Goal: Book appointment/travel/reservation

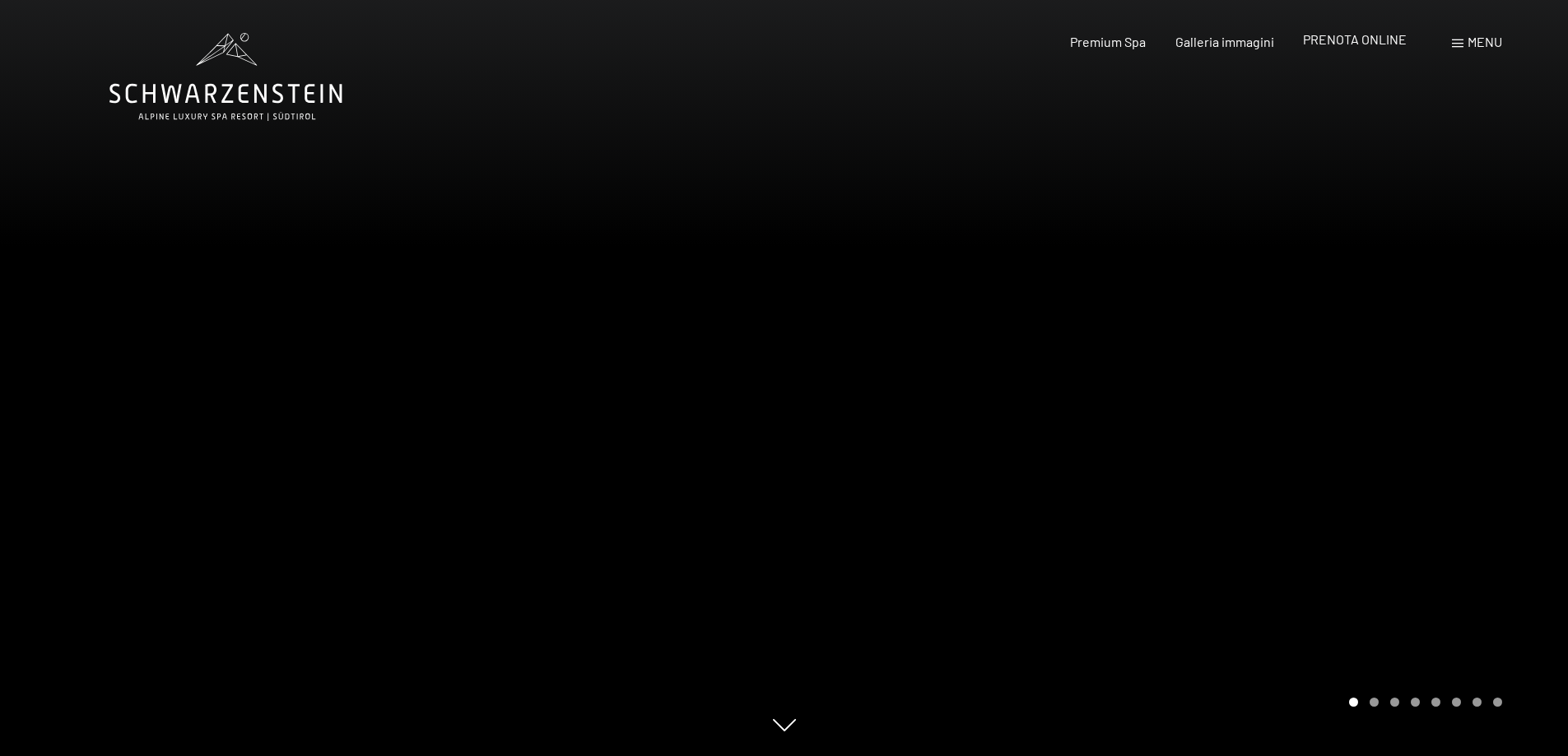
click at [1342, 43] on span "PRENOTA ONLINE" at bounding box center [1354, 39] width 103 height 16
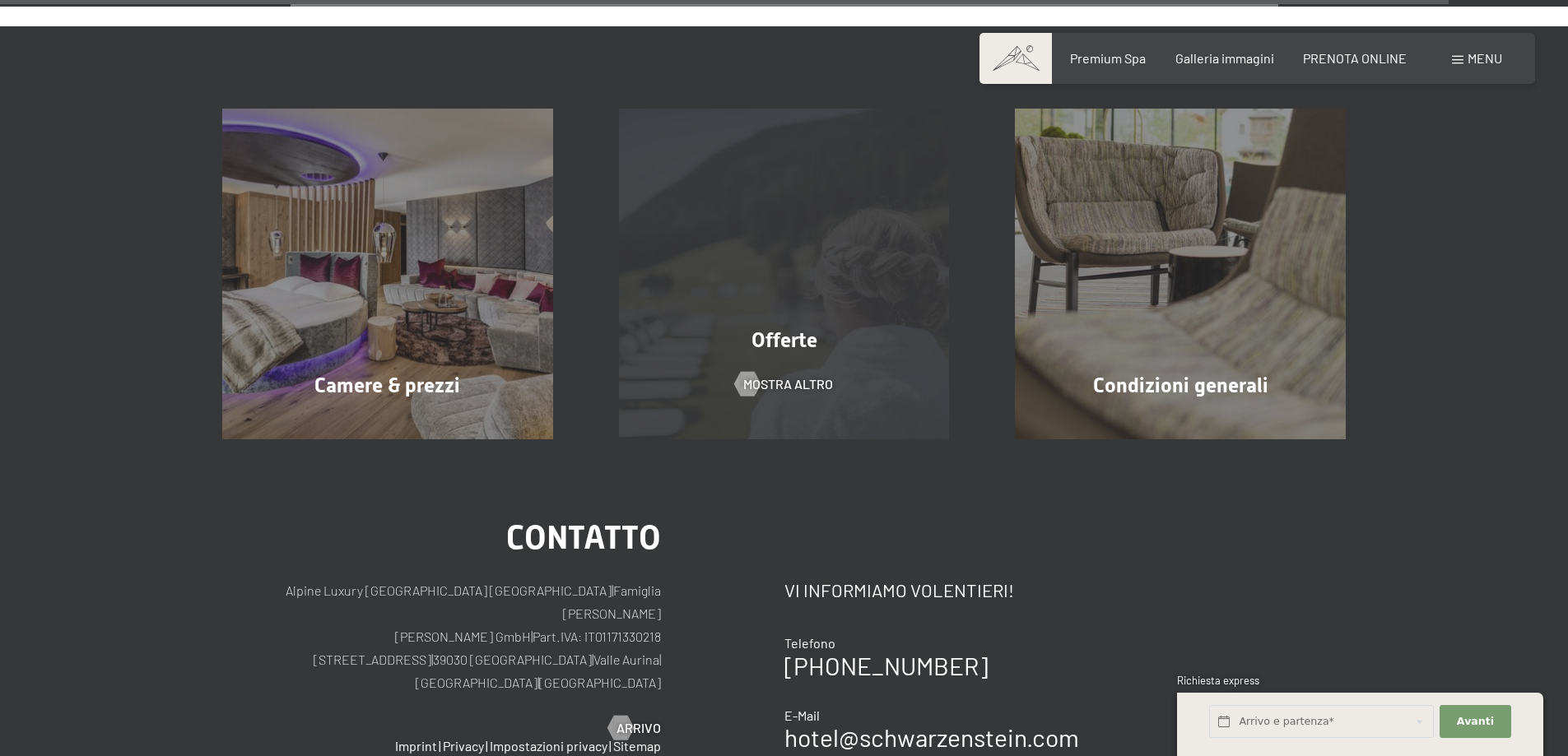
scroll to position [5271, 0]
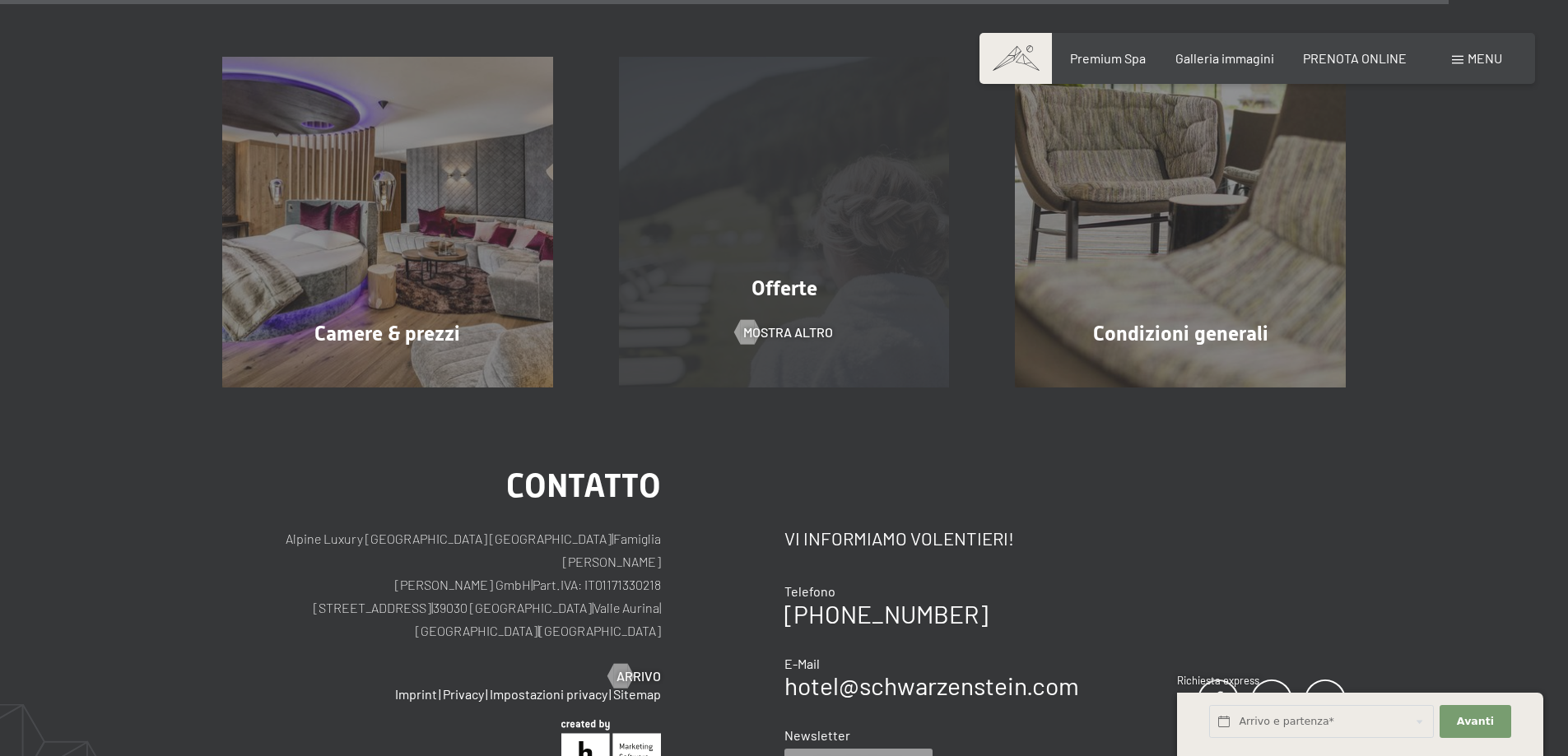
click at [788, 338] on div "Offerte mostra altro" at bounding box center [784, 222] width 397 height 331
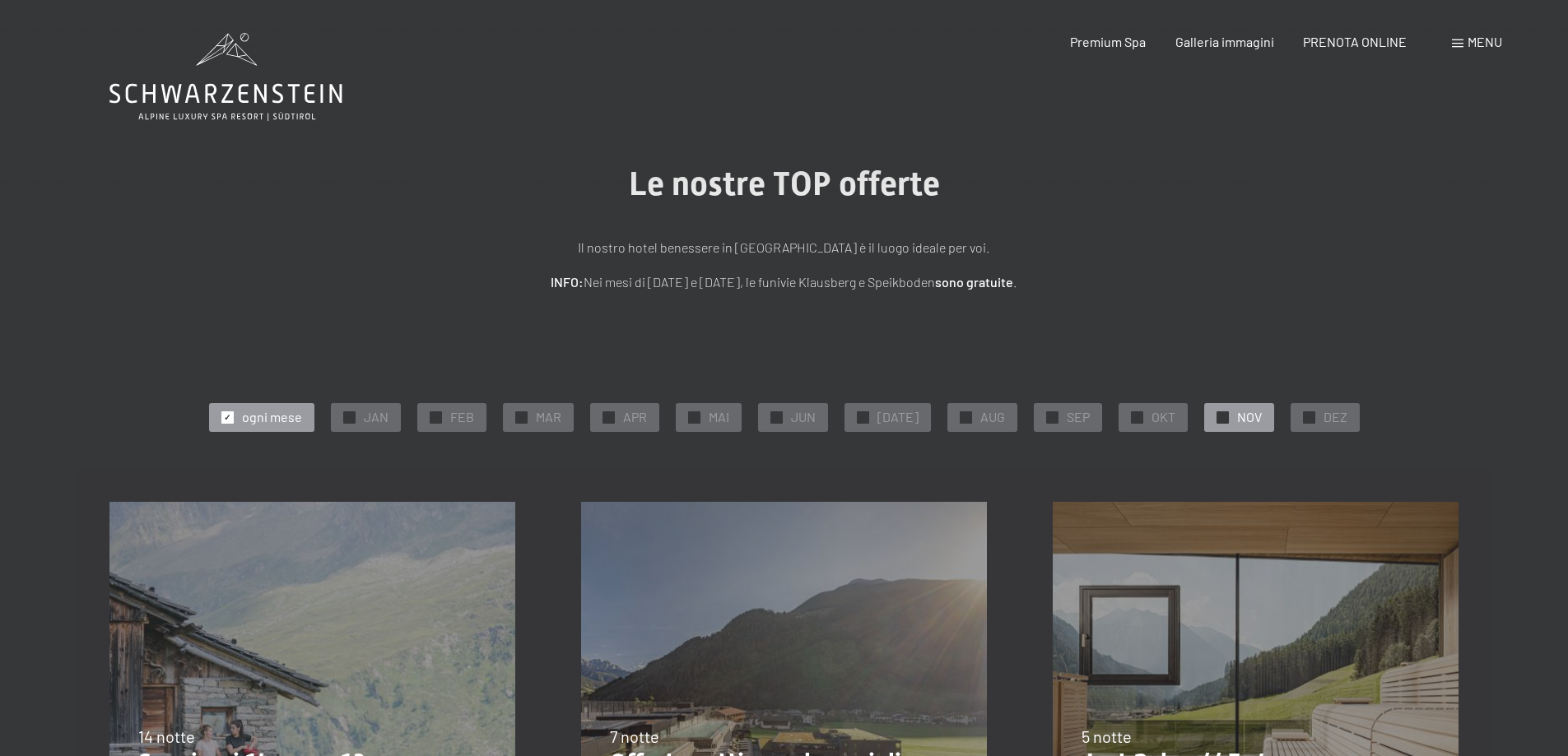
click at [1219, 420] on span "✓" at bounding box center [1222, 416] width 7 height 11
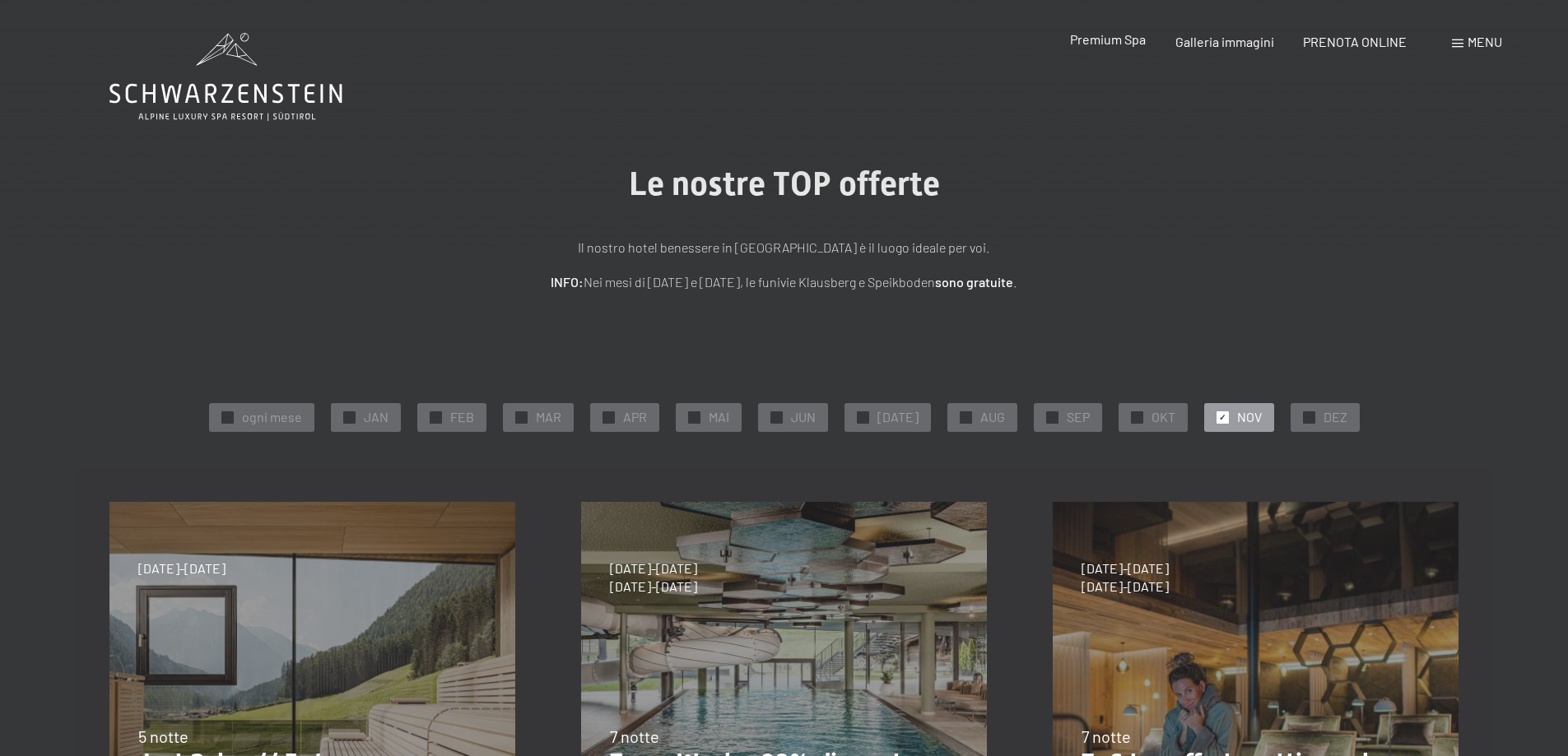
click at [1107, 42] on span "Premium Spa" at bounding box center [1107, 39] width 75 height 16
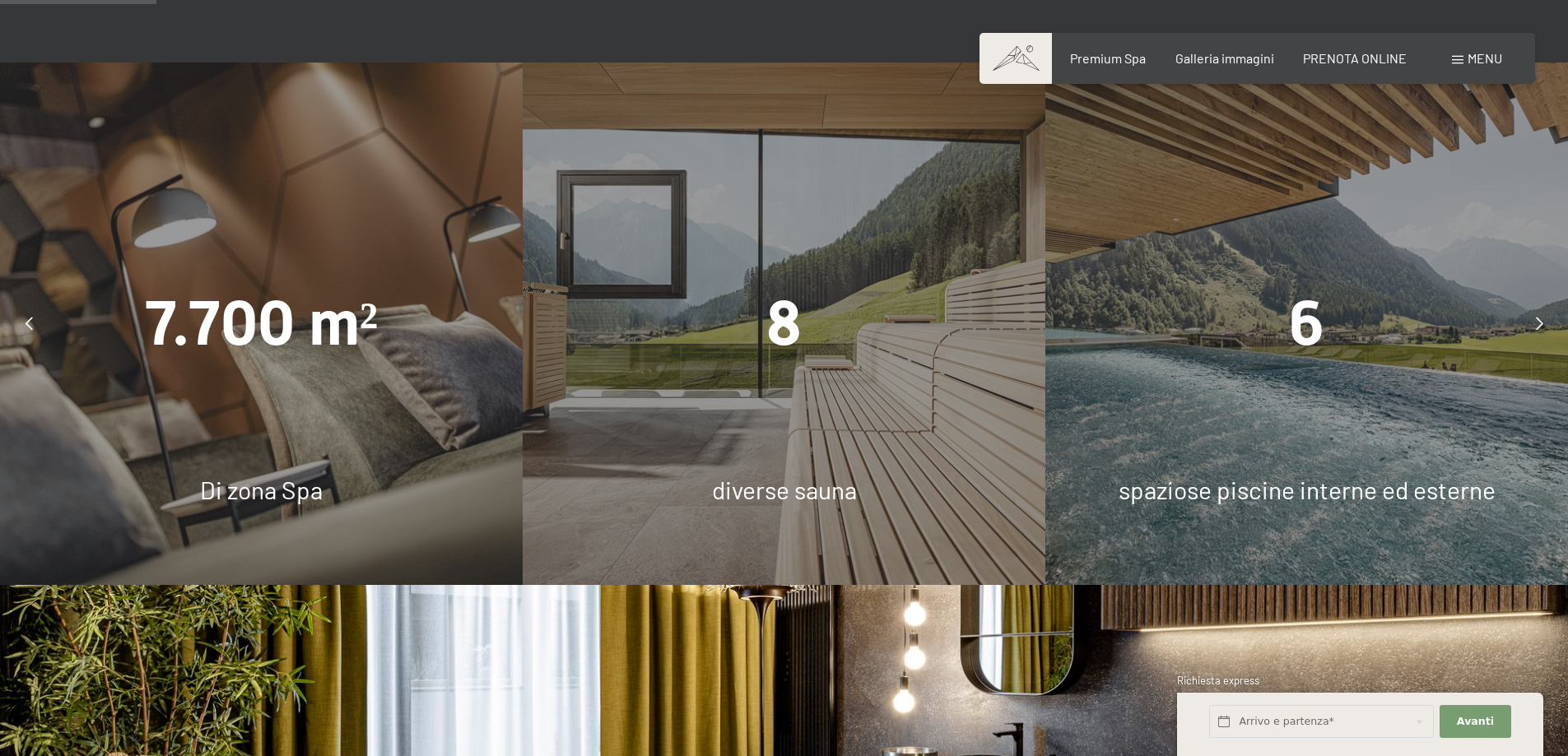
scroll to position [1152, 0]
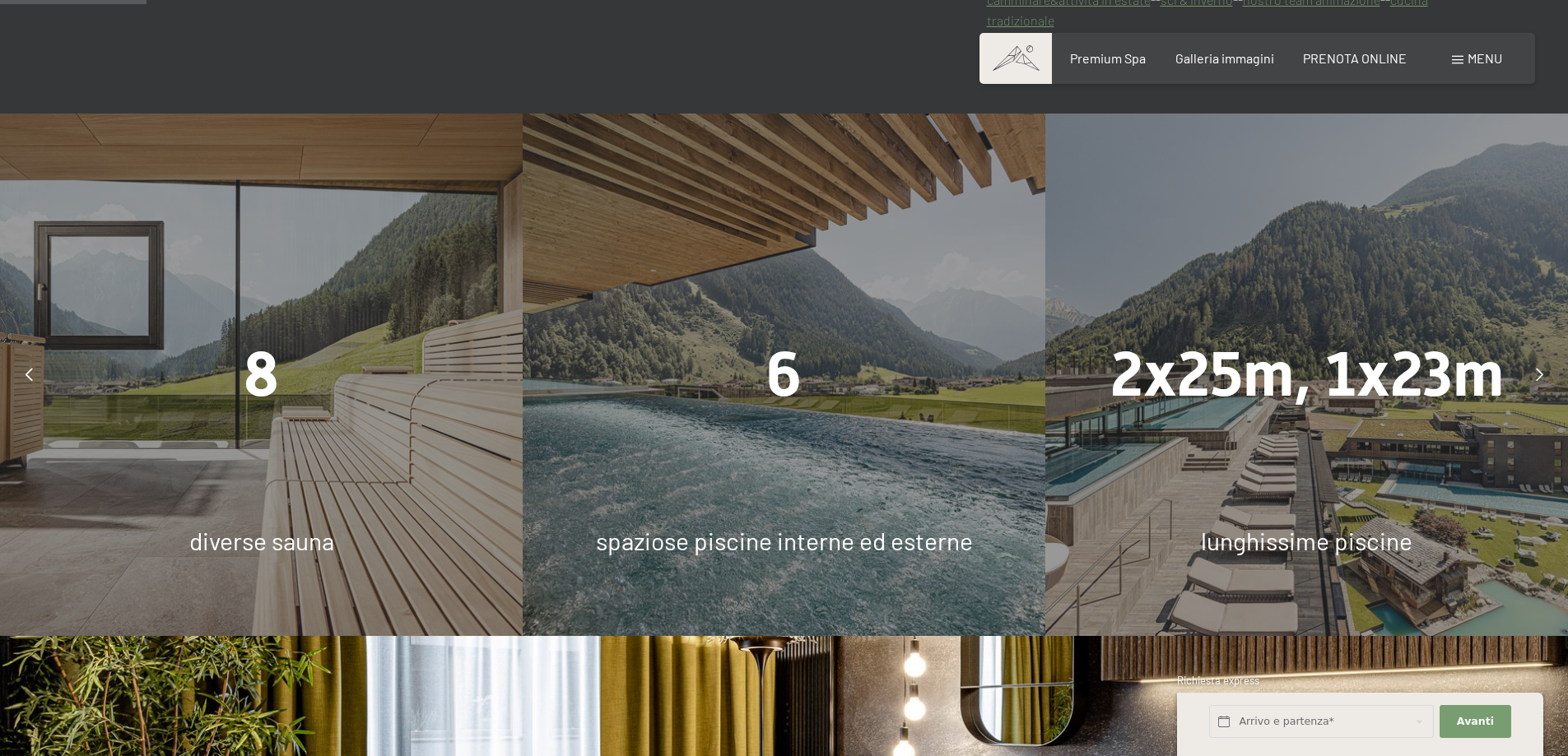
click at [784, 525] on div "spaziose piscine interne ed esterne" at bounding box center [784, 540] width 523 height 34
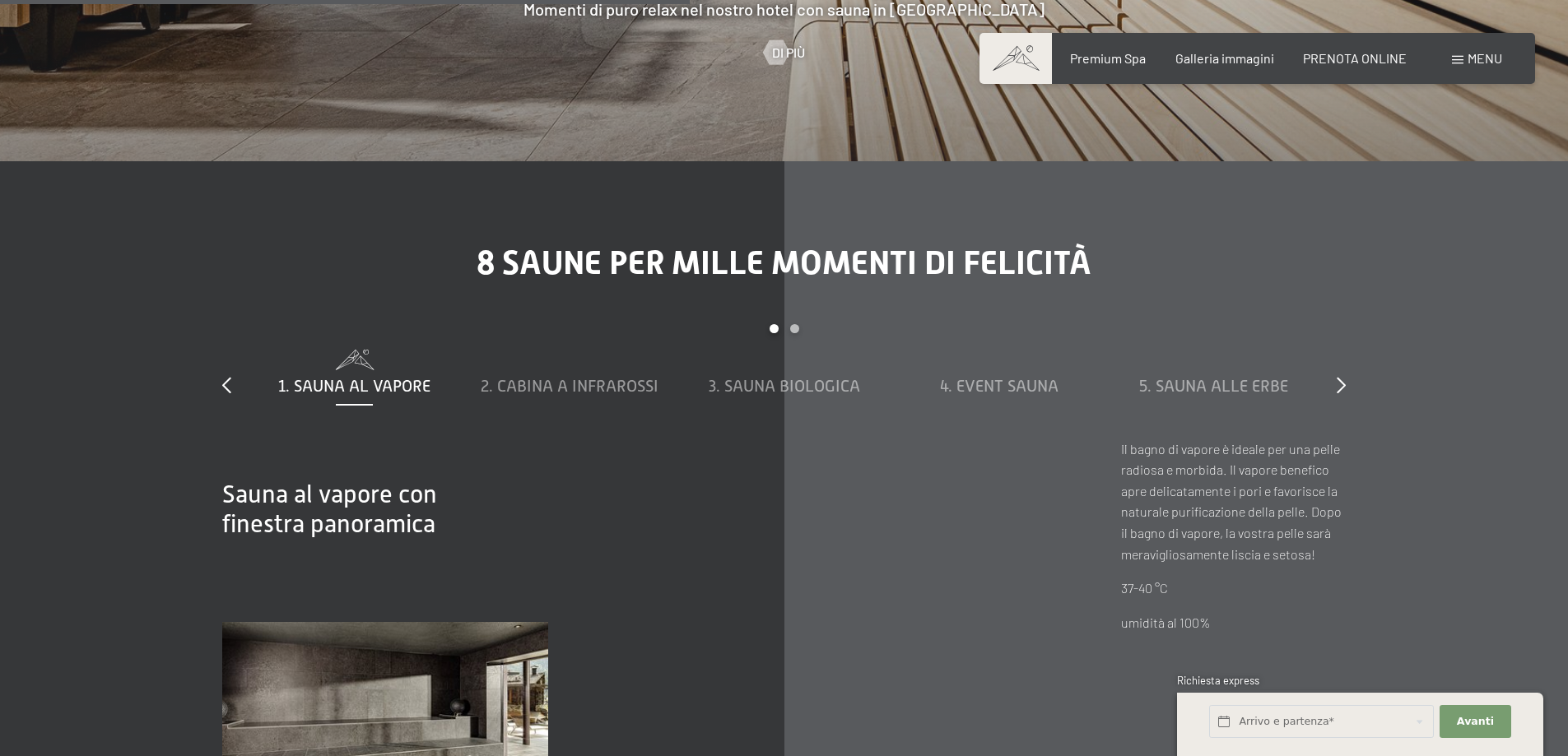
scroll to position [5594, 0]
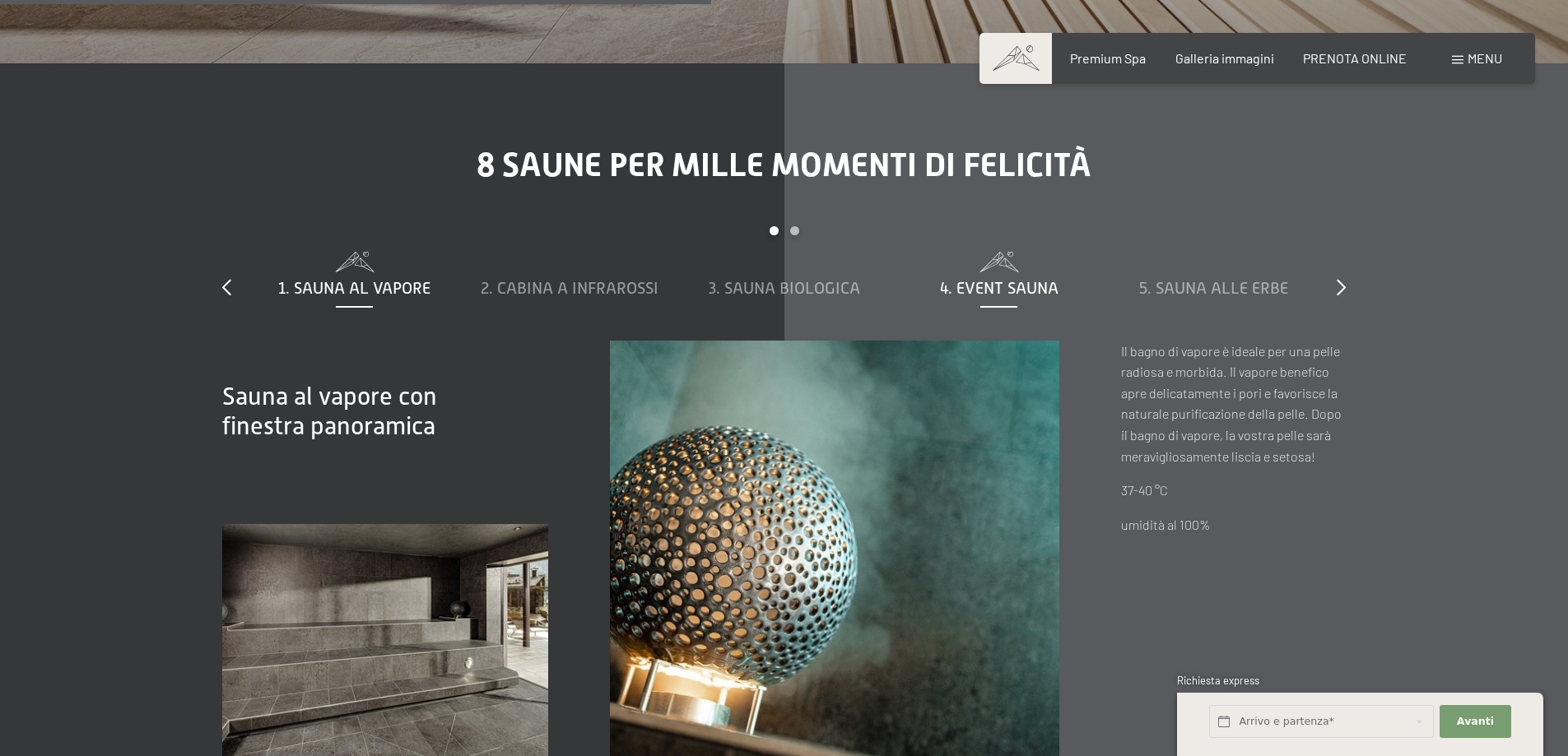
click at [998, 279] on span "4. Event Sauna" at bounding box center [999, 288] width 118 height 18
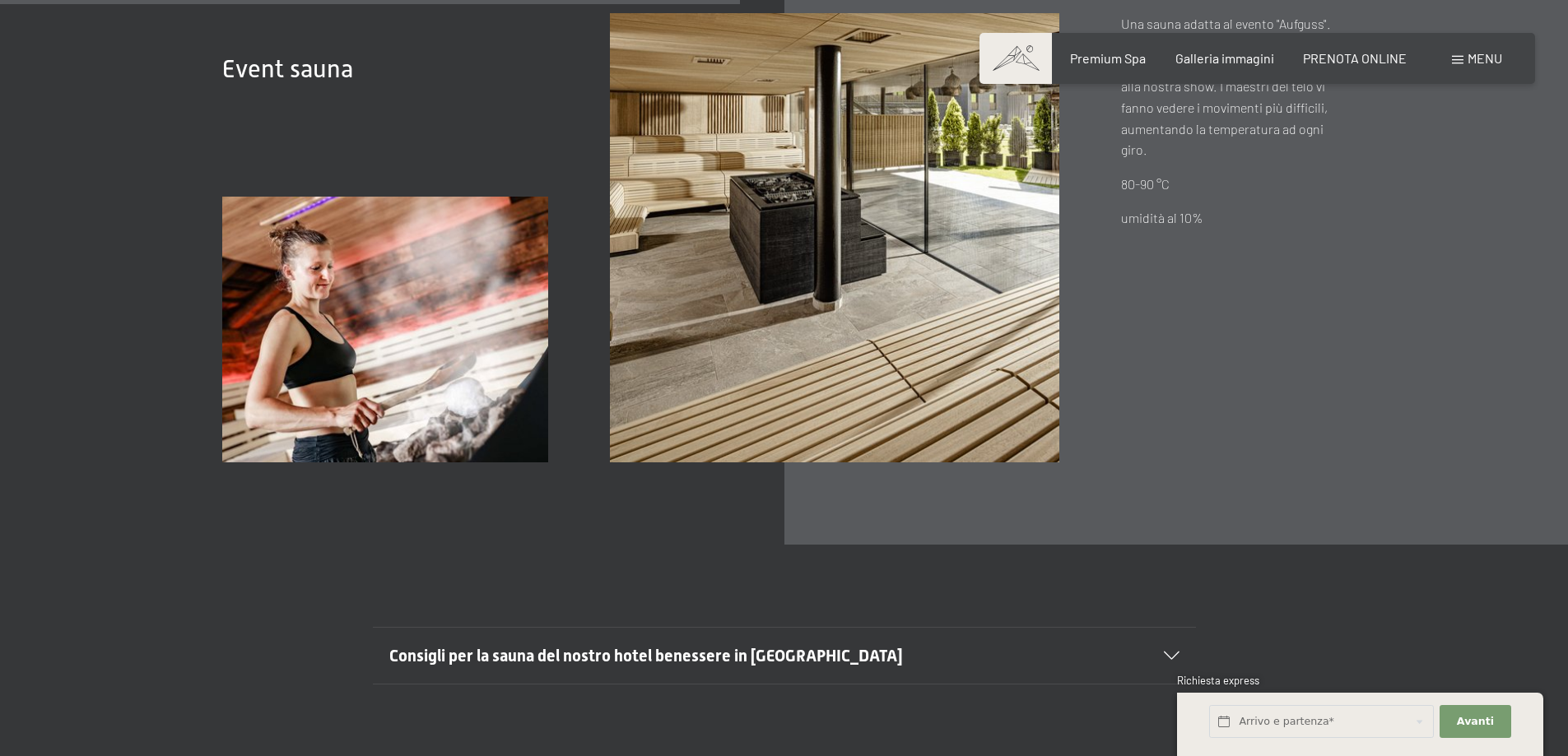
scroll to position [5924, 0]
